Goal: Find specific page/section

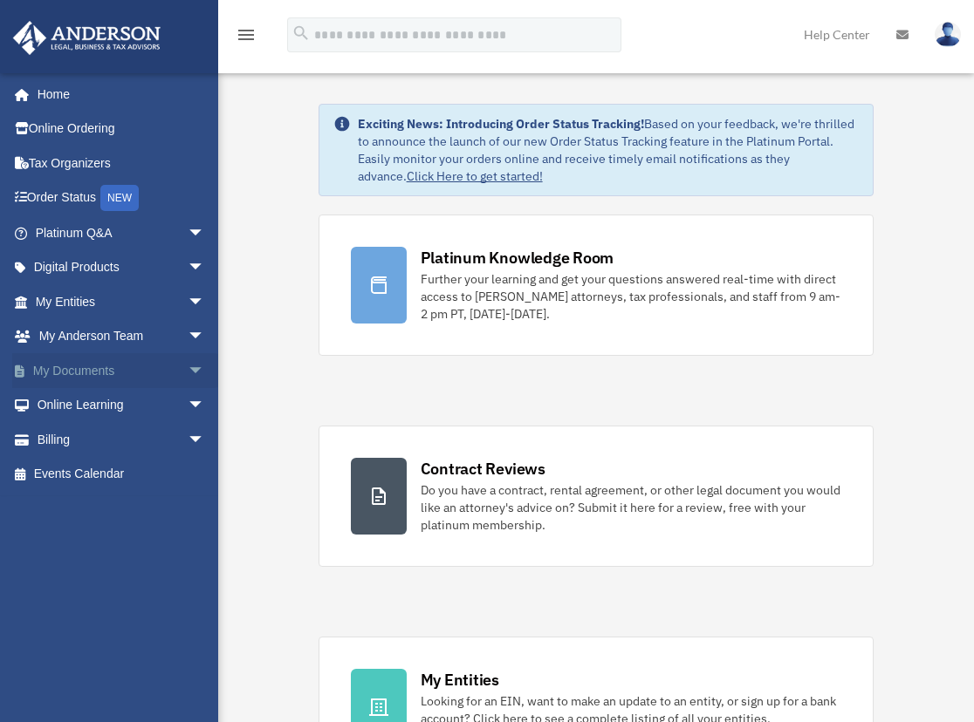
click at [188, 373] on span "arrow_drop_down" at bounding box center [205, 371] width 35 height 36
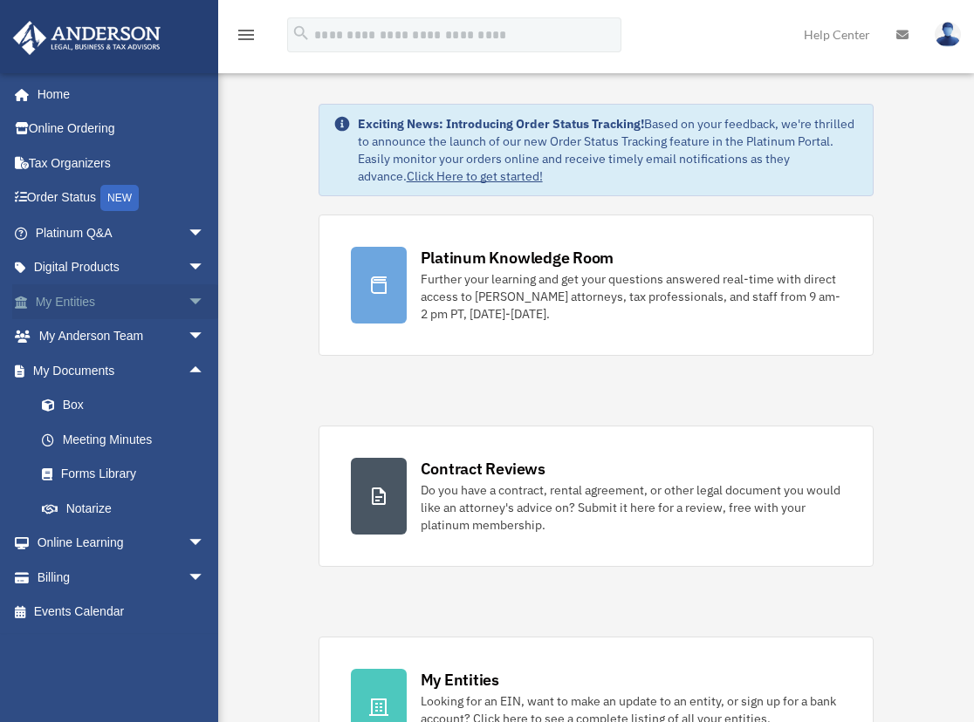
click at [188, 303] on span "arrow_drop_down" at bounding box center [205, 302] width 35 height 36
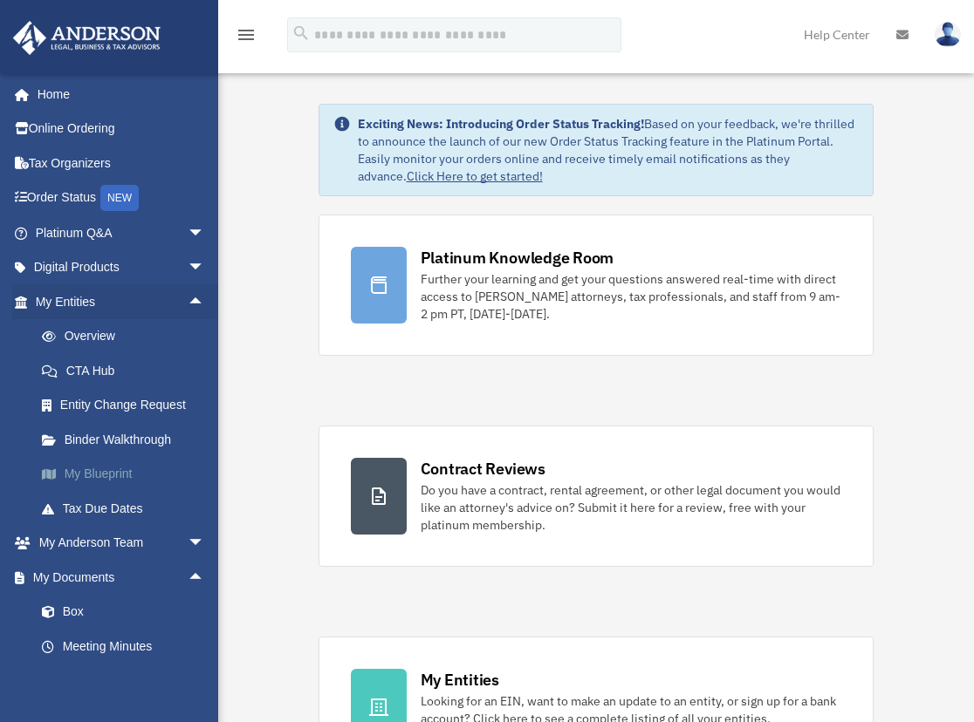
click at [117, 474] on link "My Blueprint" at bounding box center [127, 474] width 207 height 35
